Goal: Information Seeking & Learning: Learn about a topic

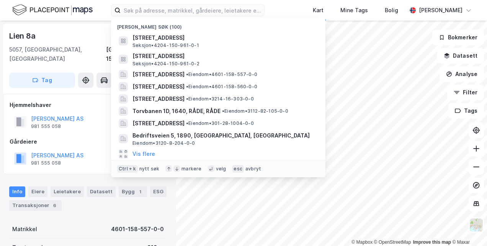
click at [223, 10] on input at bounding box center [193, 10] width 144 height 11
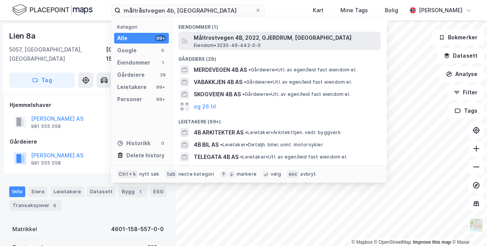
click at [216, 38] on span "Måltrostvegen 4B, 2022, GJERDRUM, GJERDRUM" at bounding box center [286, 37] width 184 height 9
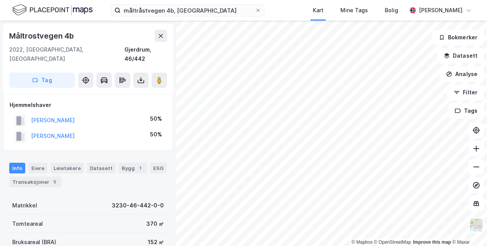
click at [486, 18] on html "måltråstvegen 4b, gjer Kart Mine Tags Bolig Tone Åril Lilleaas © Mapbox © OpenS…" at bounding box center [243, 123] width 487 height 246
click at [470, 53] on button "Datasett" at bounding box center [460, 55] width 47 height 15
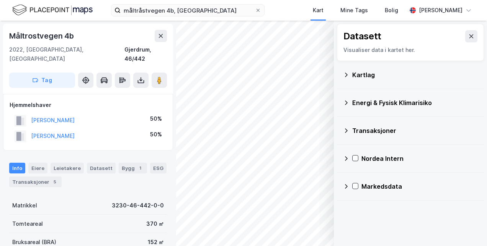
click at [354, 103] on div "Energi & Fysisk Klimarisiko" at bounding box center [415, 102] width 126 height 9
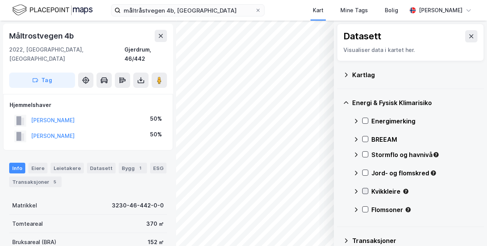
click at [364, 191] on icon at bounding box center [365, 191] width 4 height 3
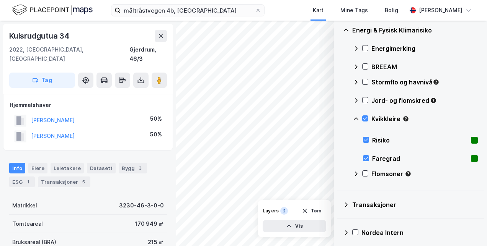
scroll to position [103, 0]
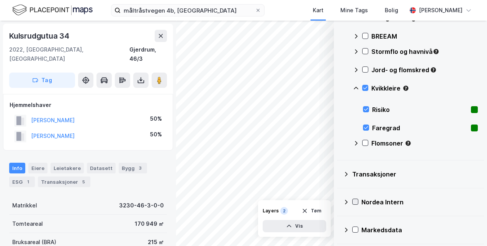
click at [354, 199] on icon at bounding box center [354, 201] width 5 height 5
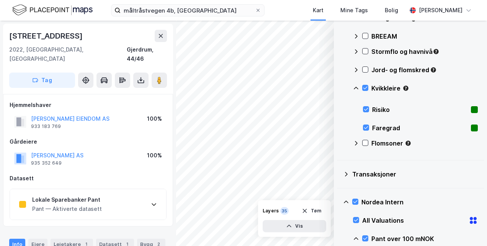
click at [152, 202] on icon at bounding box center [154, 205] width 6 height 6
click at [318, 223] on button "Vis" at bounding box center [295, 226] width 64 height 12
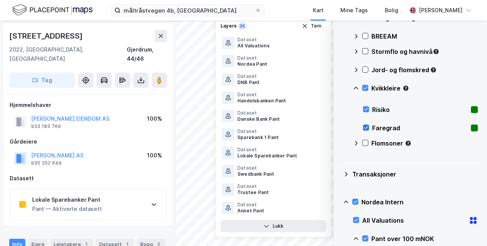
click at [367, 125] on icon at bounding box center [365, 127] width 5 height 5
click at [364, 86] on icon at bounding box center [364, 87] width 5 height 5
click at [304, 26] on icon "button" at bounding box center [305, 26] width 6 height 6
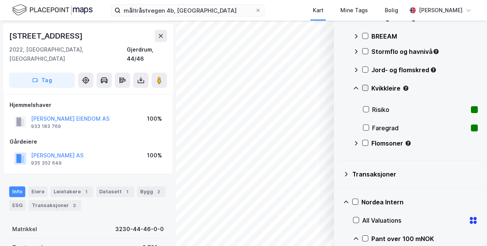
click at [367, 87] on icon at bounding box center [365, 88] width 4 height 3
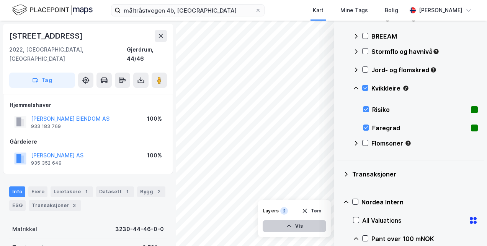
click at [318, 223] on button "Vis" at bounding box center [295, 226] width 64 height 12
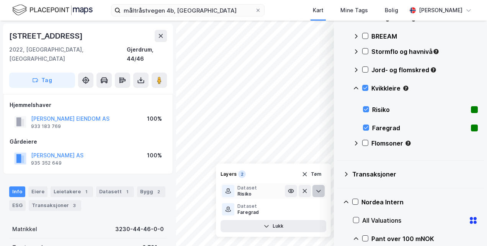
click at [320, 189] on icon at bounding box center [318, 191] width 6 height 6
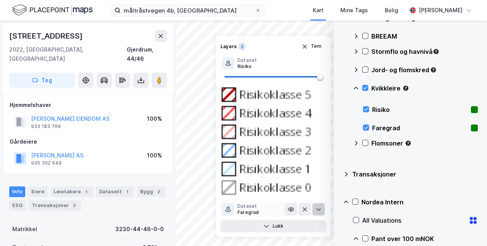
click at [318, 207] on icon at bounding box center [318, 210] width 6 height 6
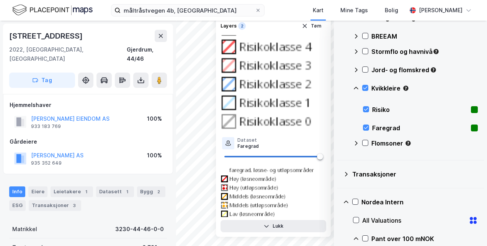
scroll to position [57, 0]
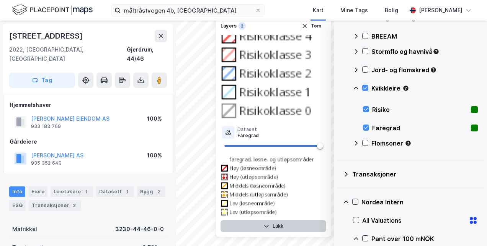
click at [276, 225] on button "Lukk" at bounding box center [273, 226] width 106 height 12
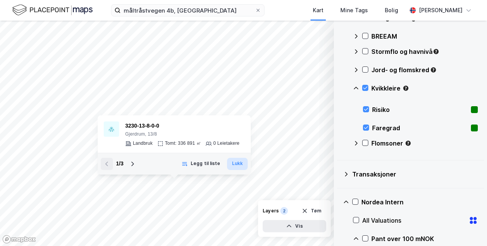
click at [236, 168] on button "Lukk" at bounding box center [237, 164] width 21 height 12
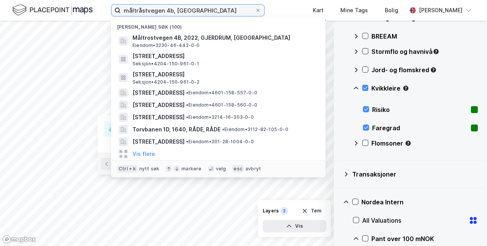
click at [197, 12] on input "måltråstvegen 4b, gjer" at bounding box center [188, 10] width 134 height 11
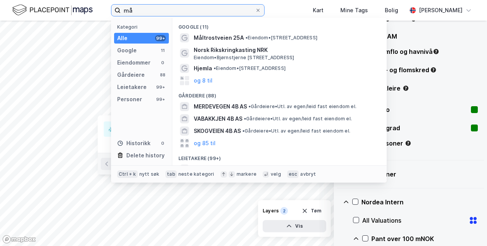
type input "m"
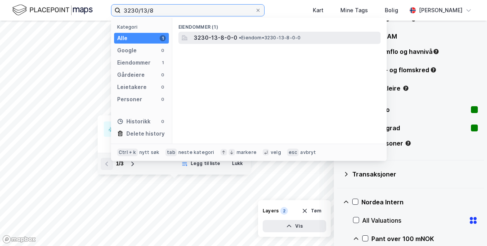
type input "3230/13/8"
click at [215, 36] on span "3230-13-8-0-0" at bounding box center [216, 37] width 44 height 9
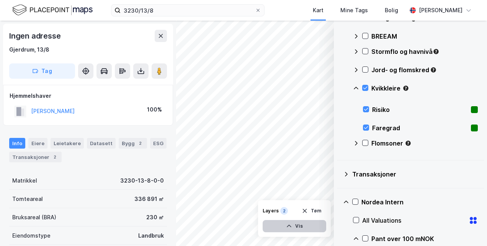
click at [315, 225] on button "Vis" at bounding box center [295, 226] width 64 height 12
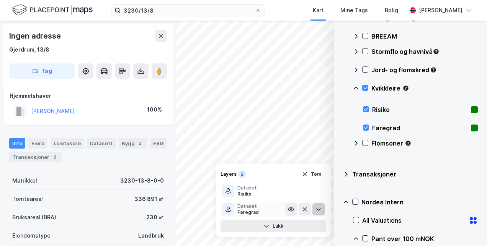
click at [317, 209] on icon at bounding box center [318, 210] width 6 height 6
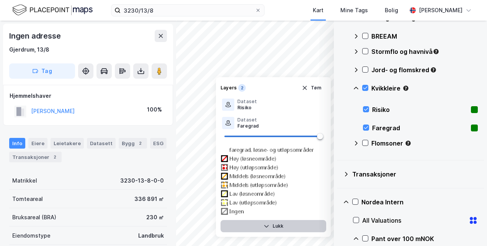
click at [312, 228] on button "Lukk" at bounding box center [273, 226] width 106 height 12
